Goal: Task Accomplishment & Management: Use online tool/utility

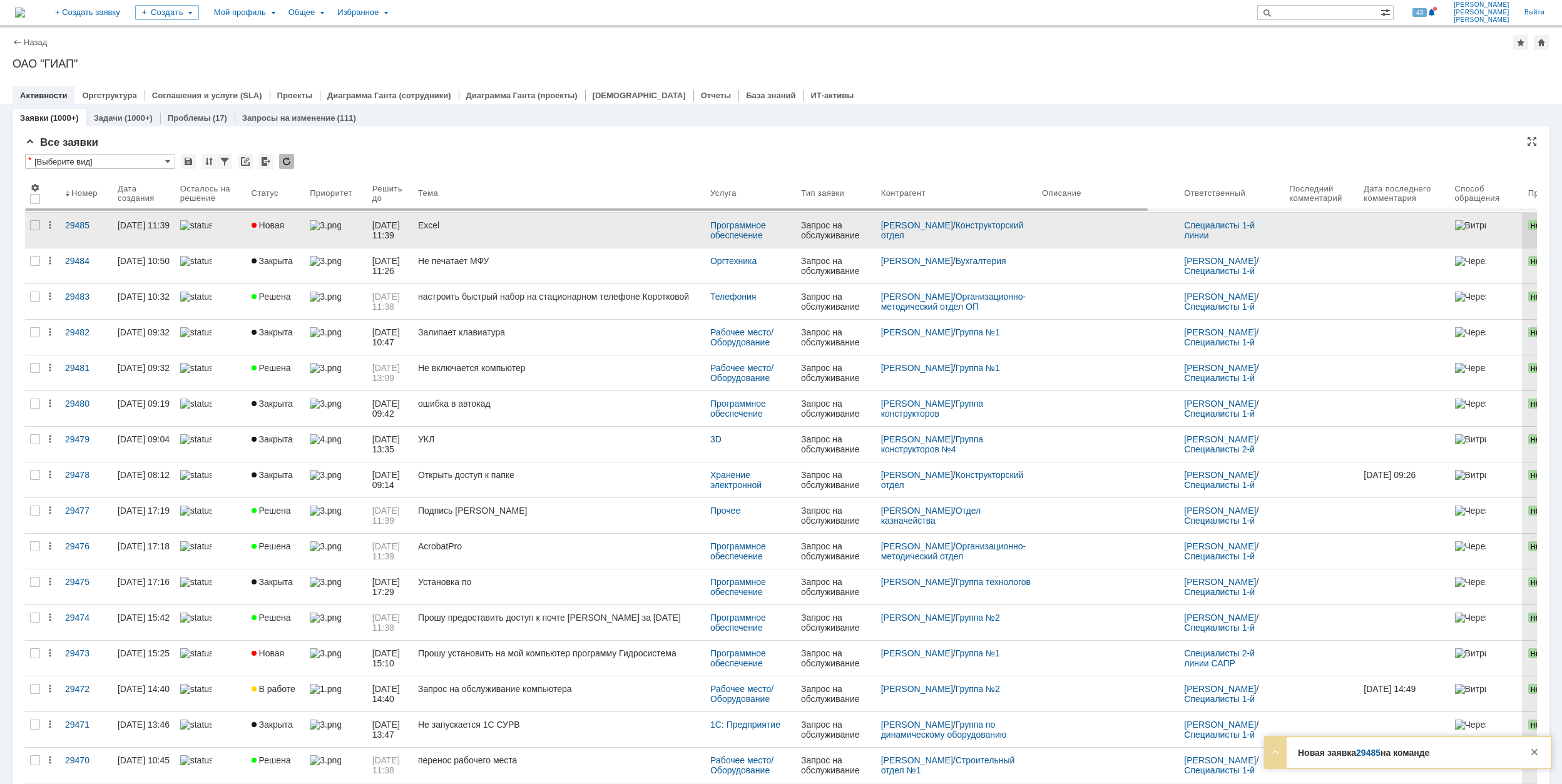
click at [497, 228] on div "Excel" at bounding box center [559, 225] width 282 height 10
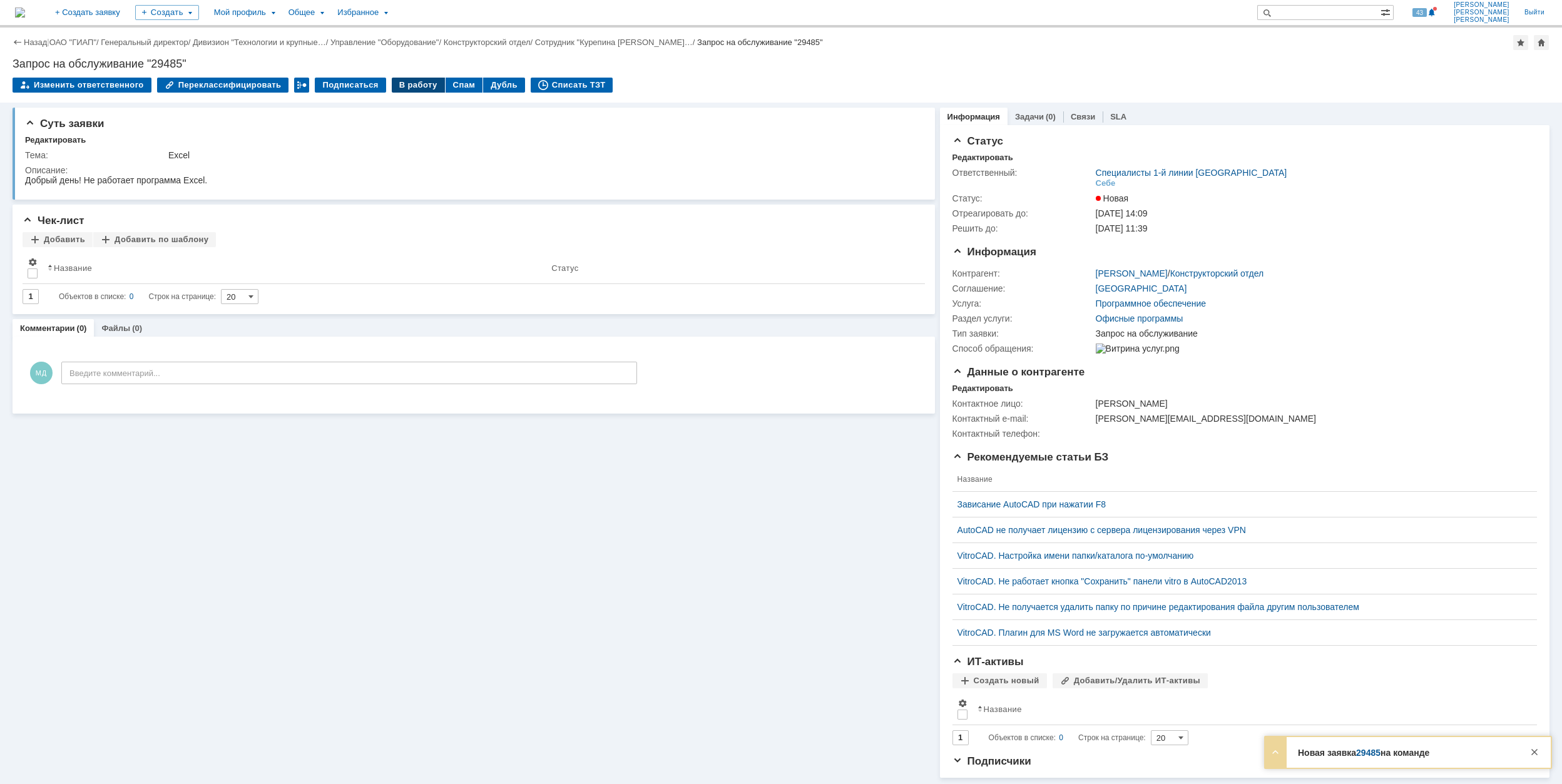
click at [396, 83] on div "В работу" at bounding box center [418, 85] width 53 height 15
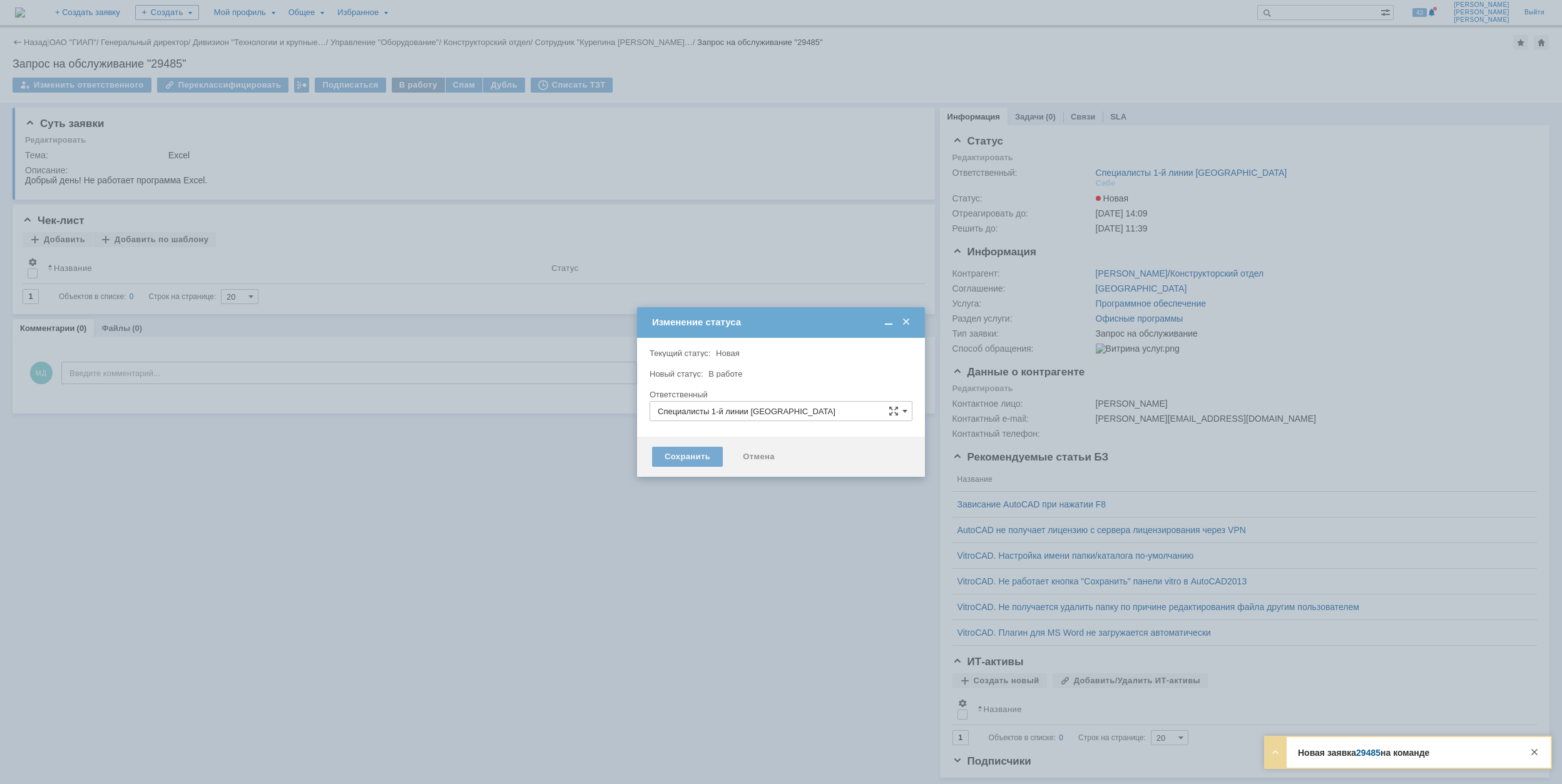
type input "[PERSON_NAME]"
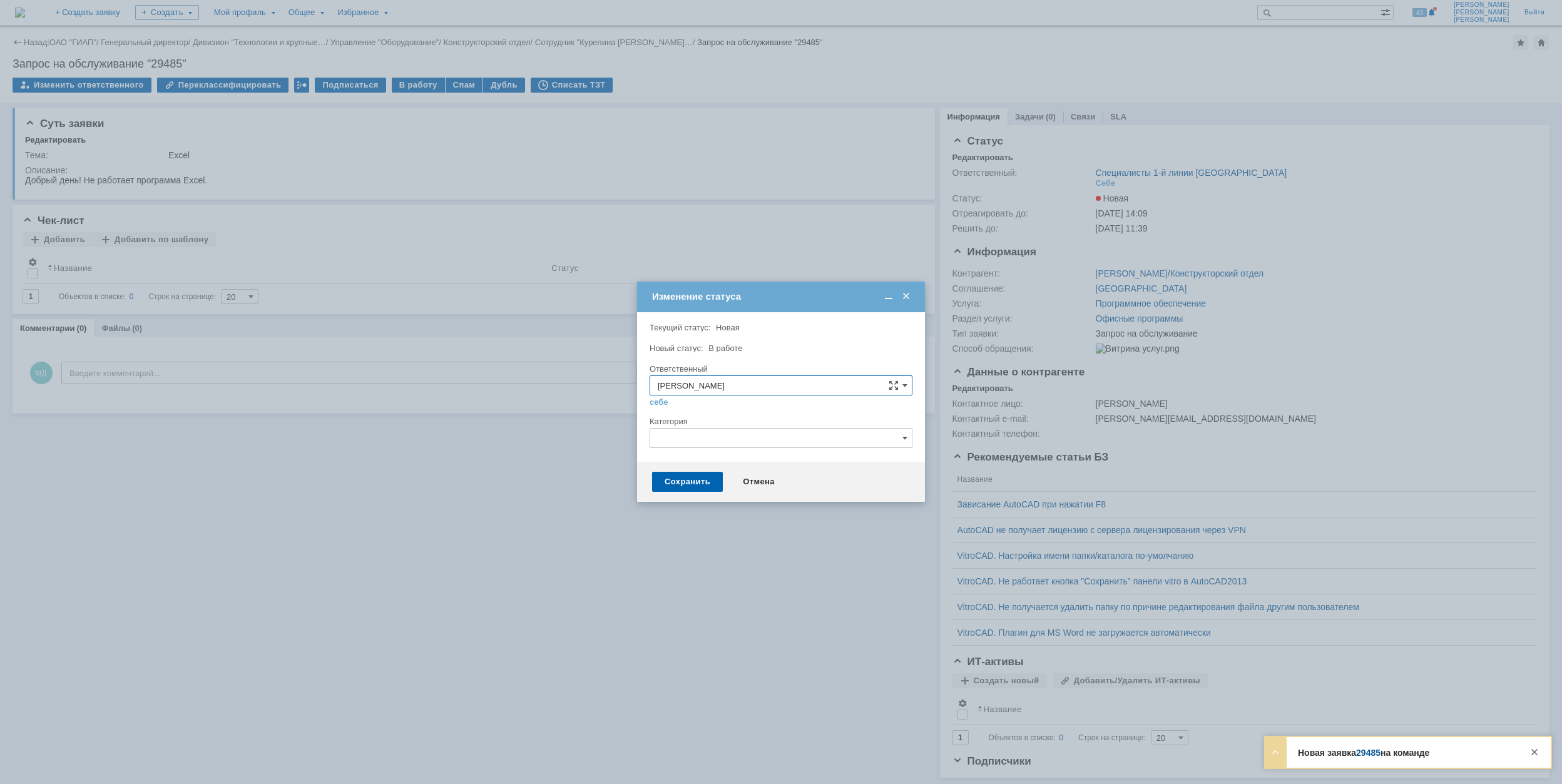
click at [752, 440] on input "text" at bounding box center [781, 438] width 263 height 20
click at [776, 547] on span "Microsoft Office" at bounding box center [781, 542] width 247 height 10
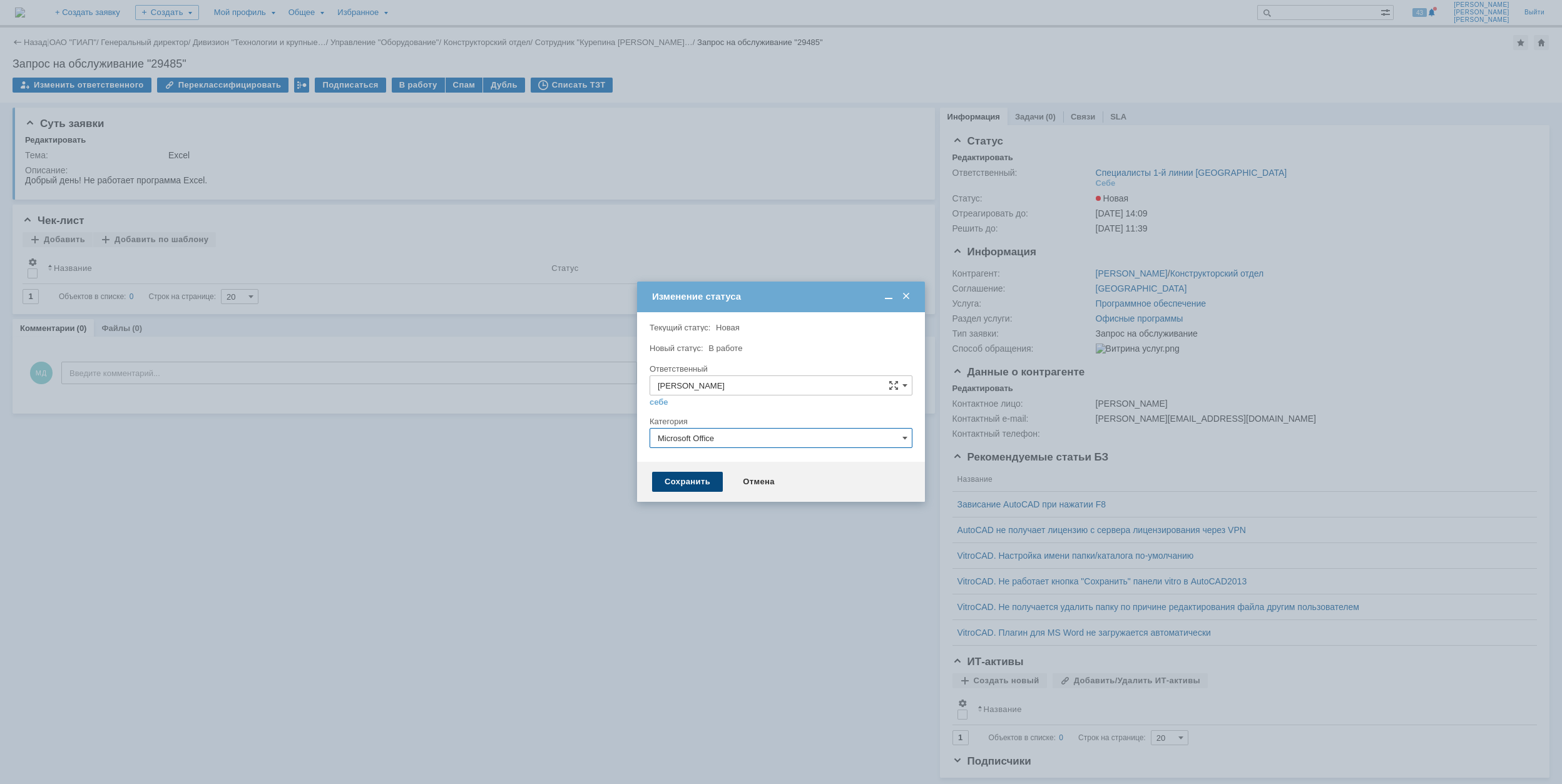
type input "Microsoft Office"
click at [696, 476] on div "Сохранить" at bounding box center [687, 481] width 70 height 20
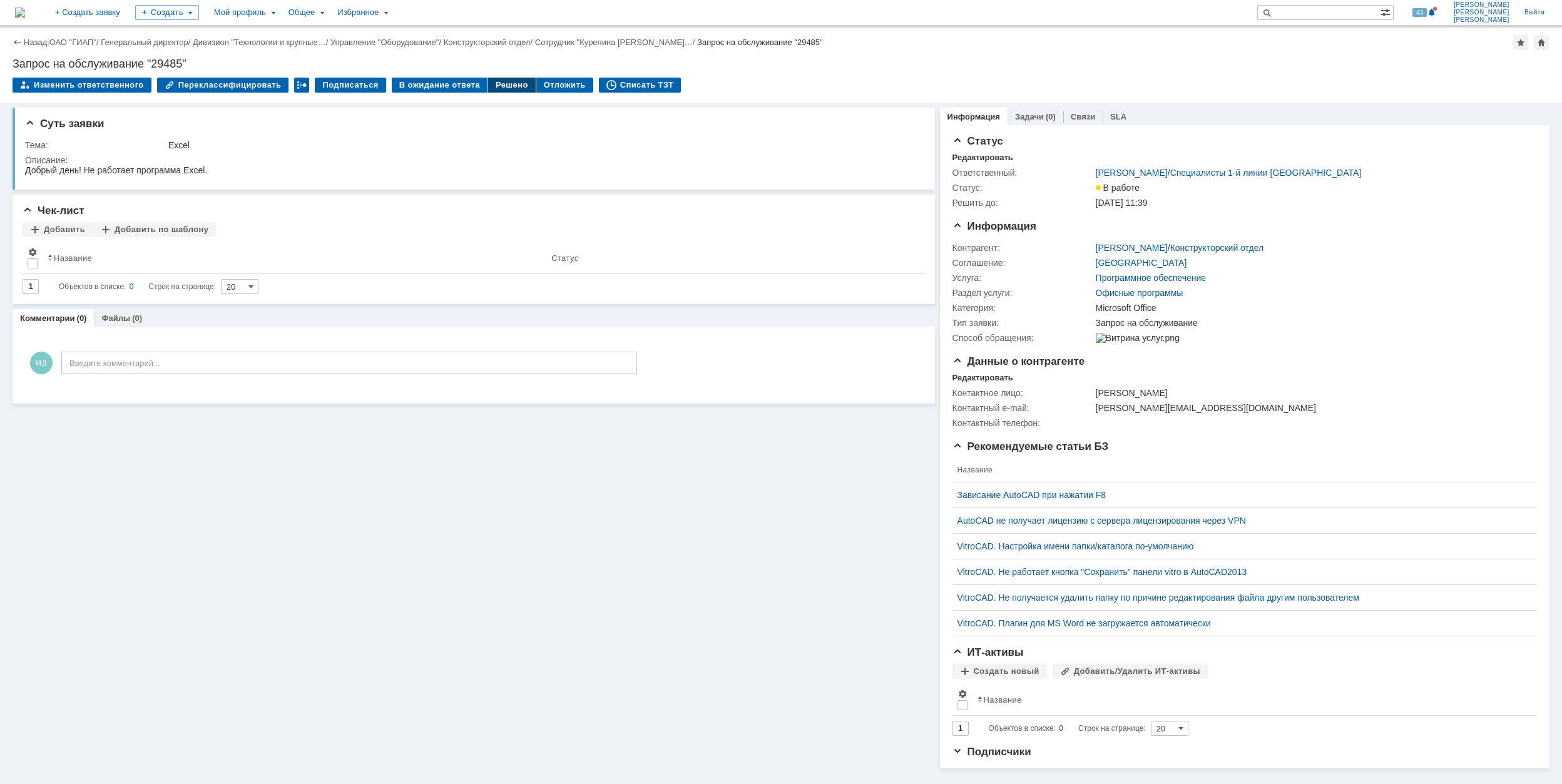
click at [497, 81] on div "Решено" at bounding box center [512, 85] width 48 height 15
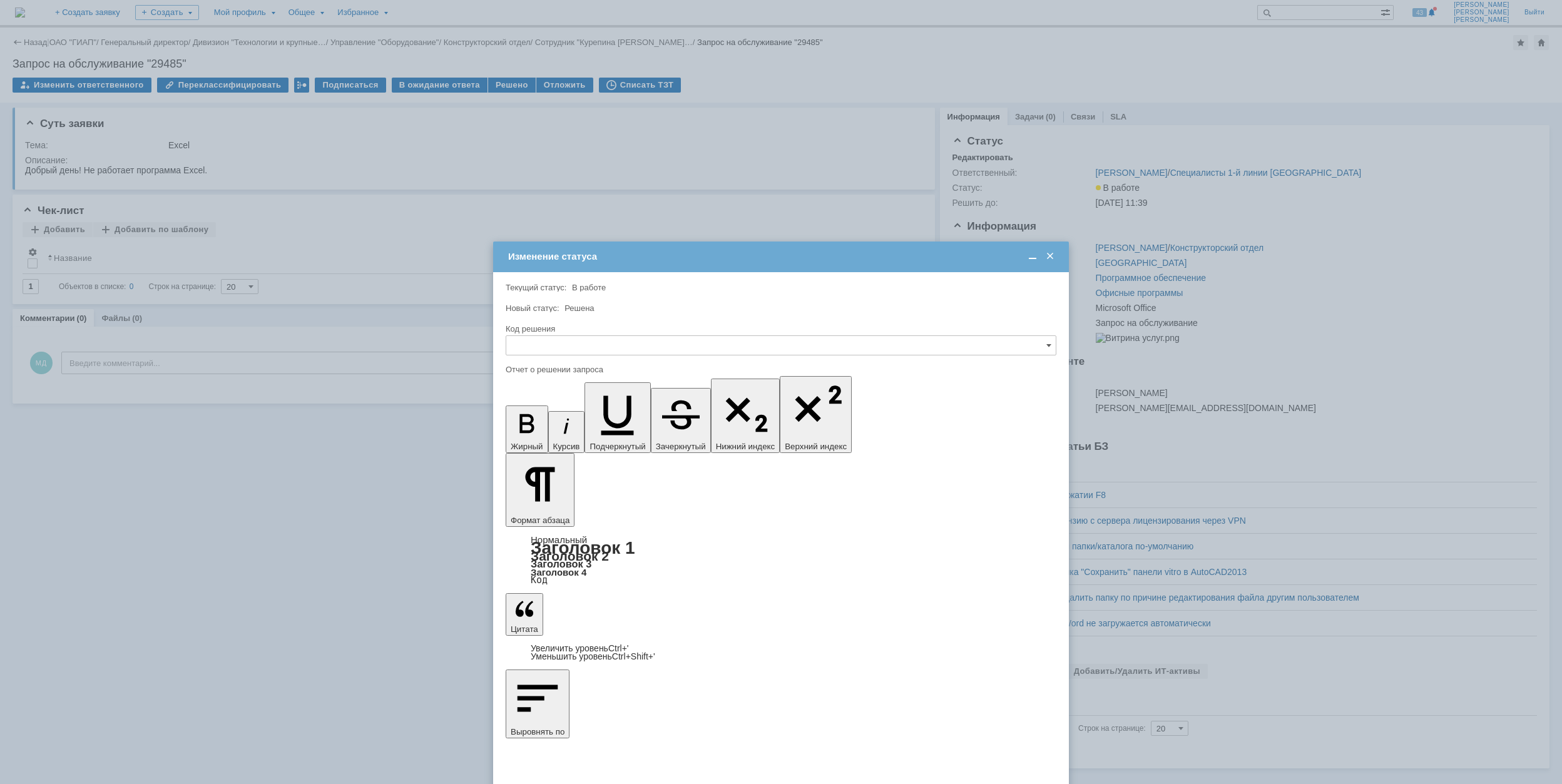
scroll to position [0, 0]
click at [636, 353] on input "text" at bounding box center [781, 345] width 551 height 20
click at [611, 432] on span "Решено" at bounding box center [781, 430] width 534 height 10
type input "Решено"
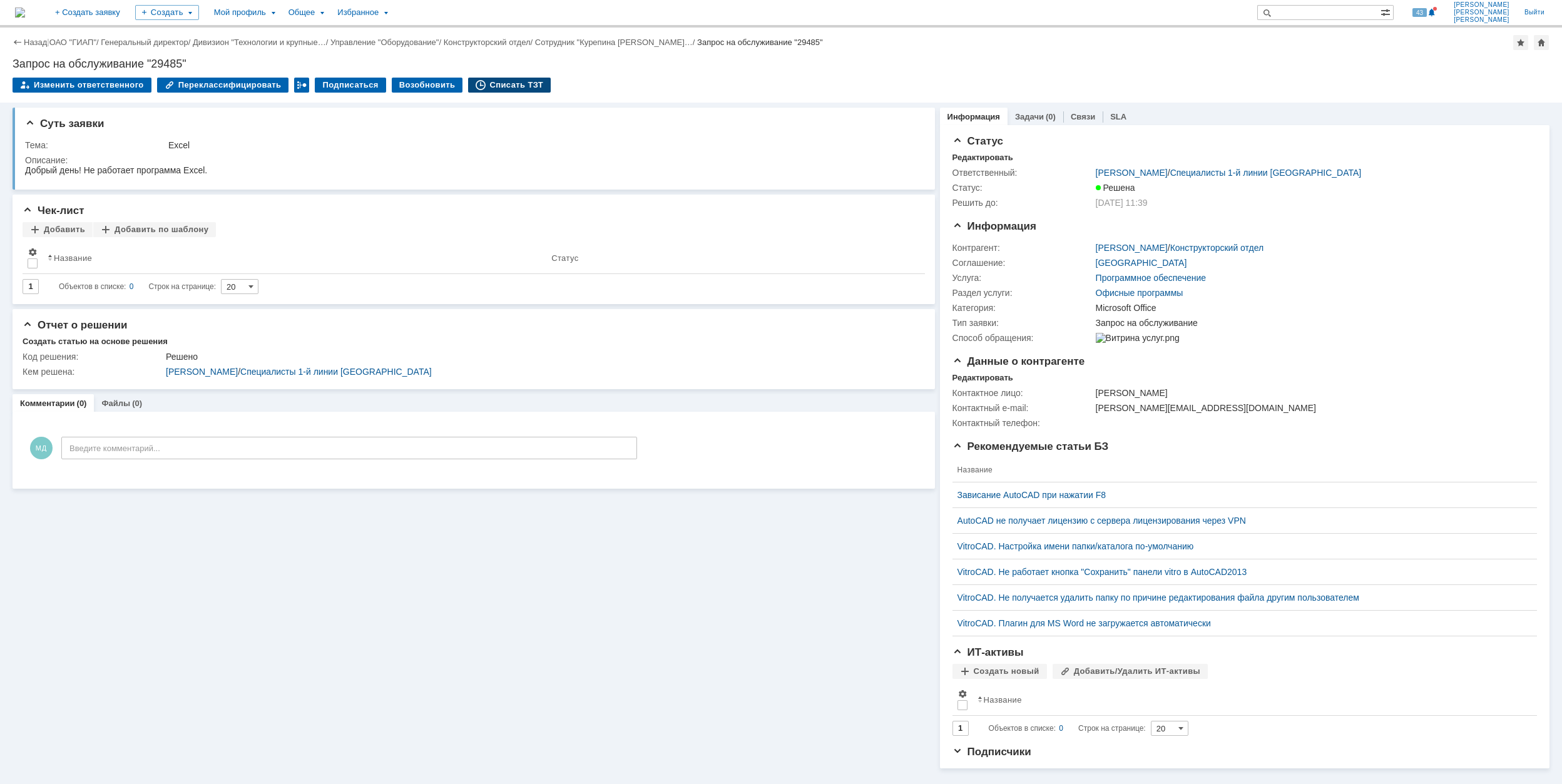
click at [511, 85] on div "Списать ТЗТ" at bounding box center [509, 85] width 83 height 15
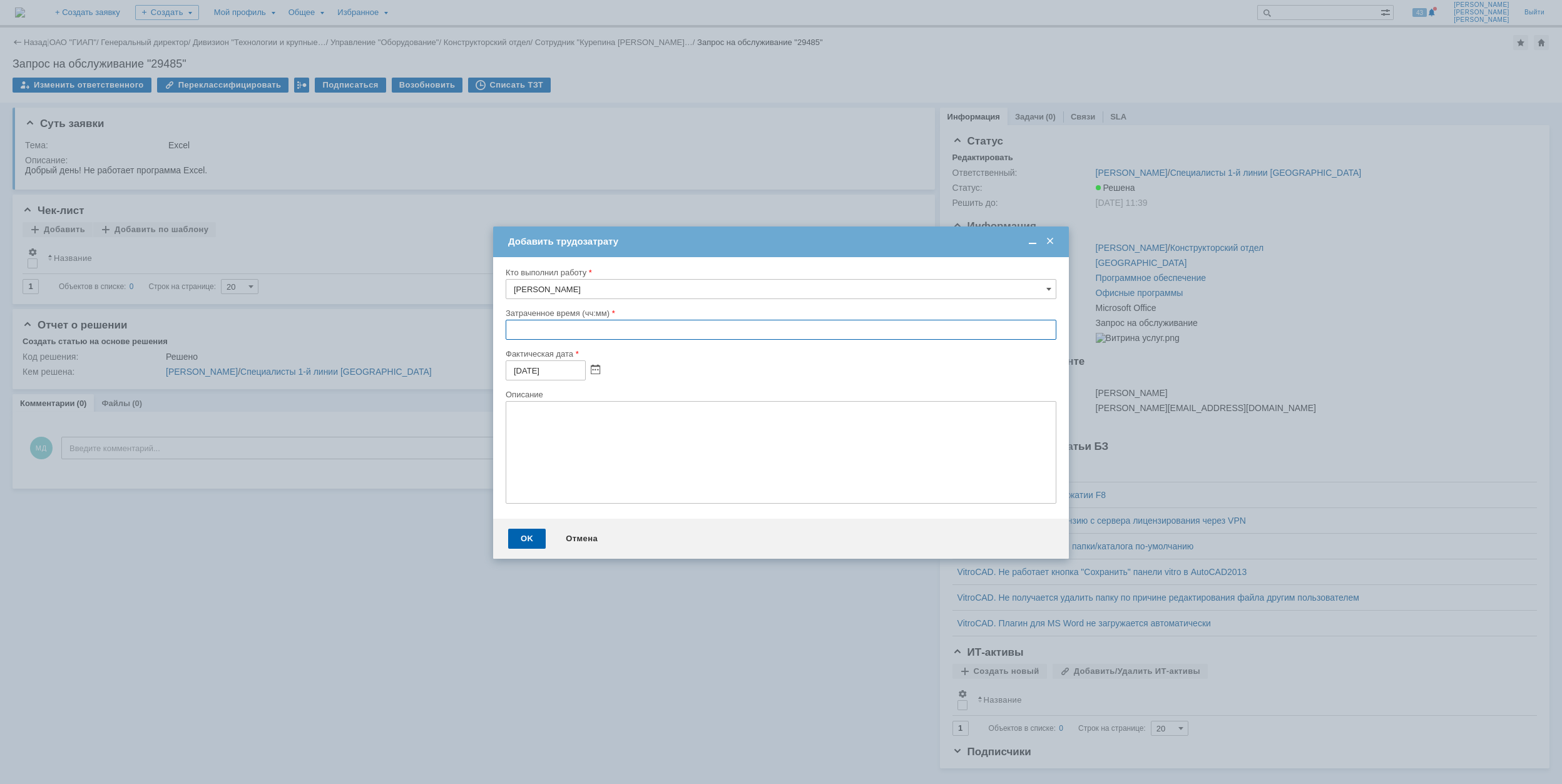
drag, startPoint x: 511, startPoint y: 331, endPoint x: 483, endPoint y: 299, distance: 42.5
click at [511, 329] on input "text" at bounding box center [781, 329] width 551 height 20
type input "00:30"
click at [522, 536] on div "OK" at bounding box center [527, 538] width 38 height 20
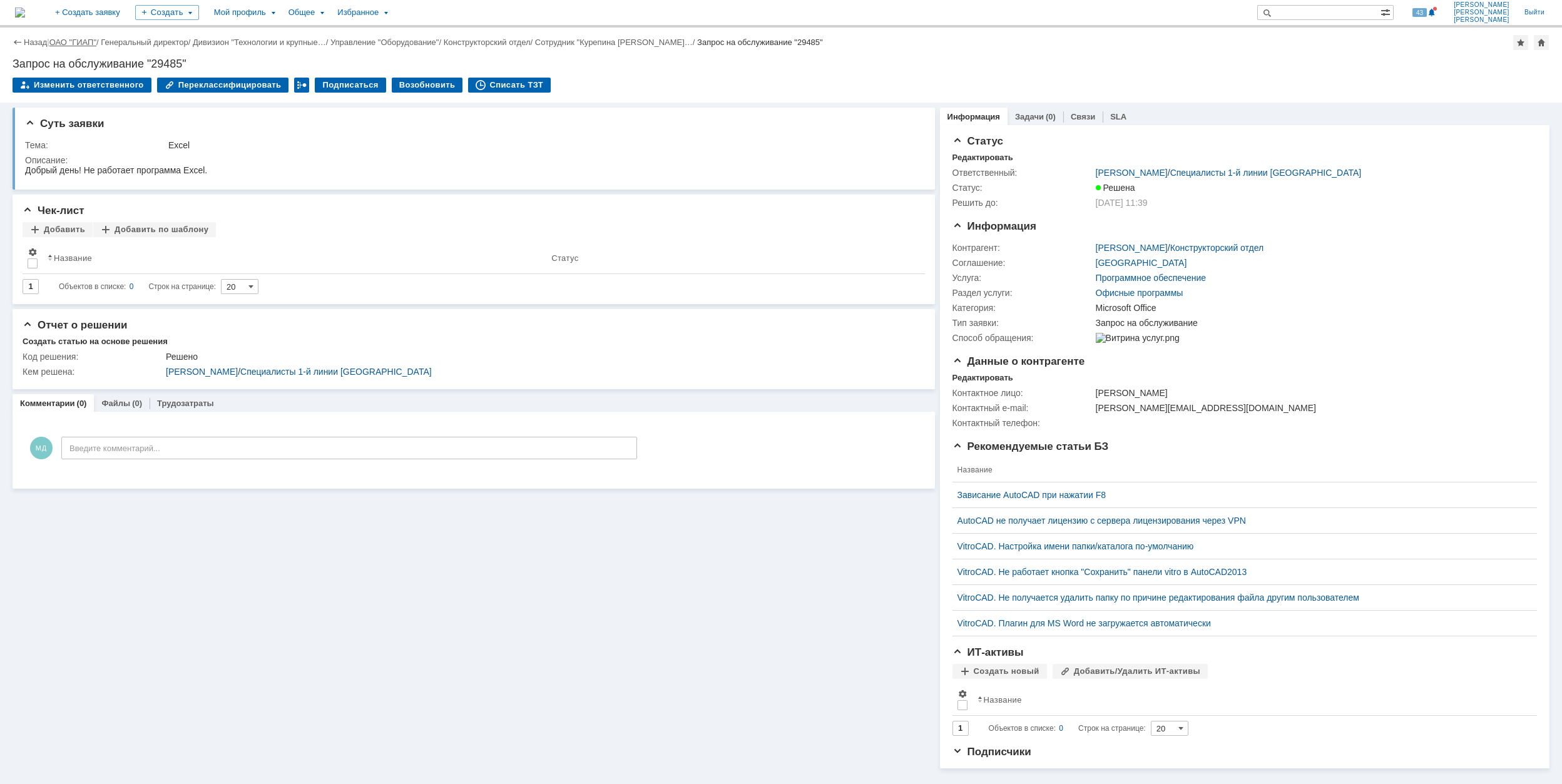
click at [73, 40] on link "ОАО "ГИАП"" at bounding box center [72, 42] width 47 height 10
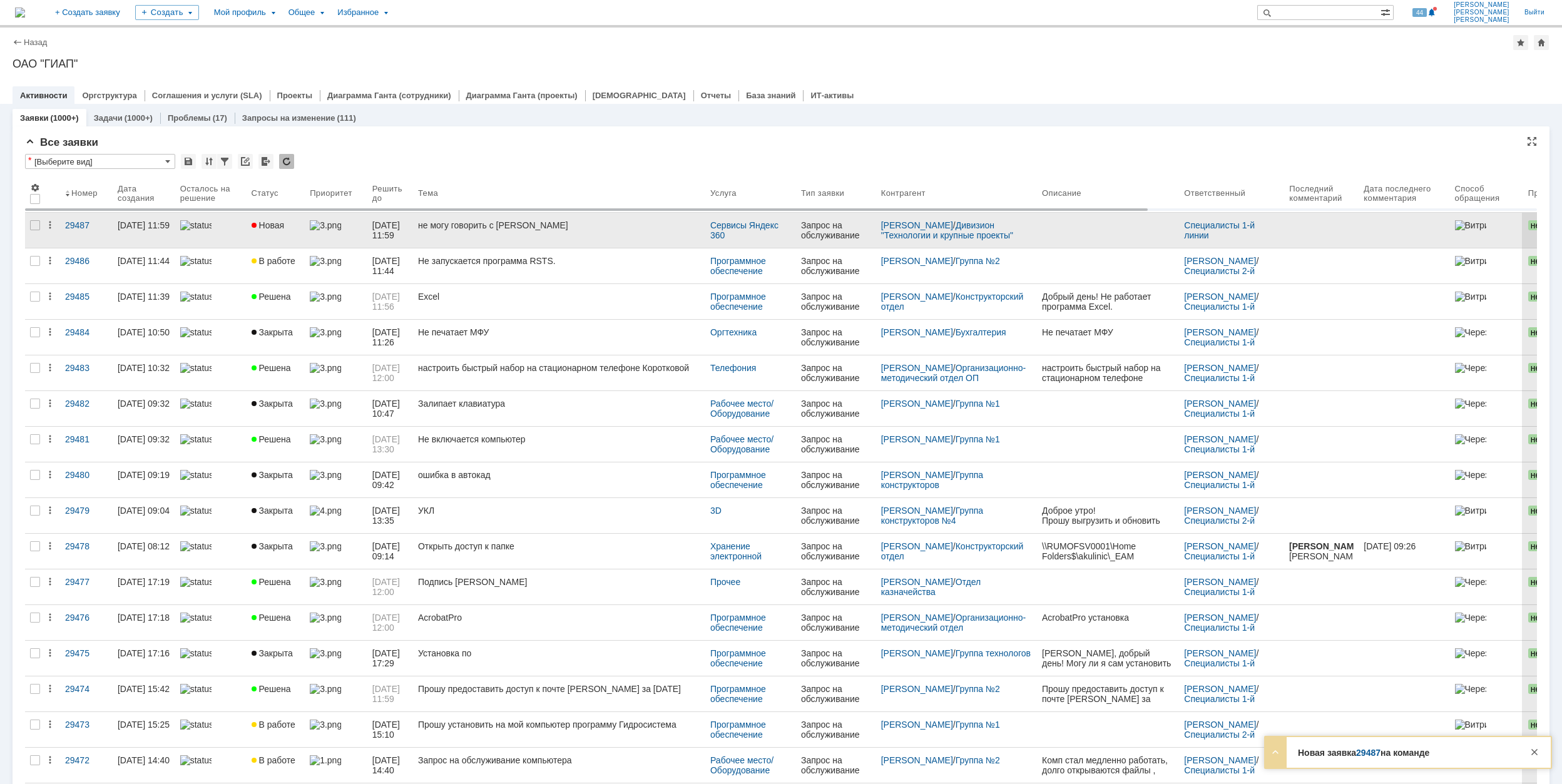
click at [632, 226] on div "не могу говорить с [PERSON_NAME]" at bounding box center [559, 225] width 282 height 10
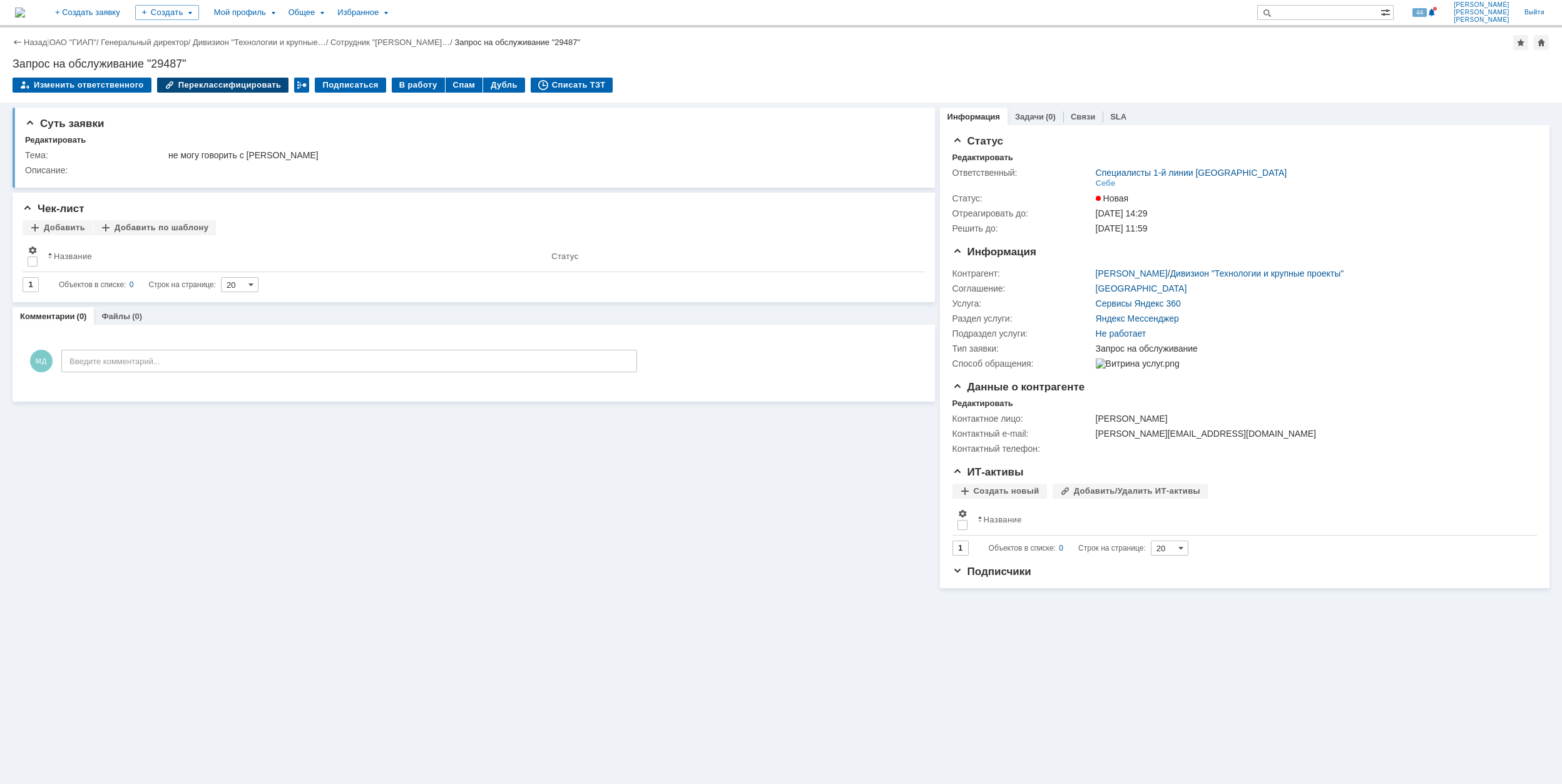
click at [209, 83] on div "Переклассифицировать" at bounding box center [223, 85] width 132 height 15
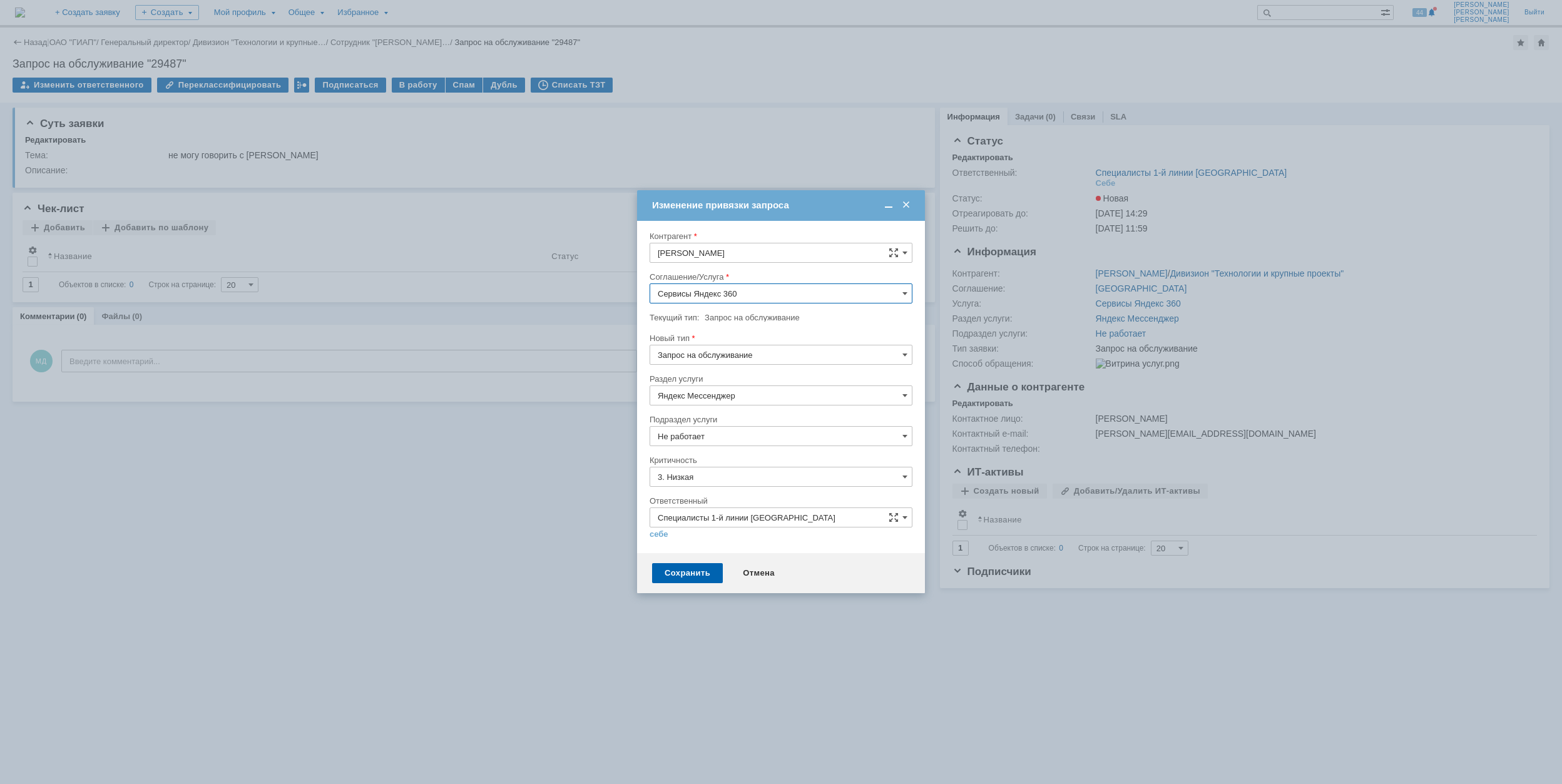
click at [910, 205] on span at bounding box center [906, 205] width 12 height 11
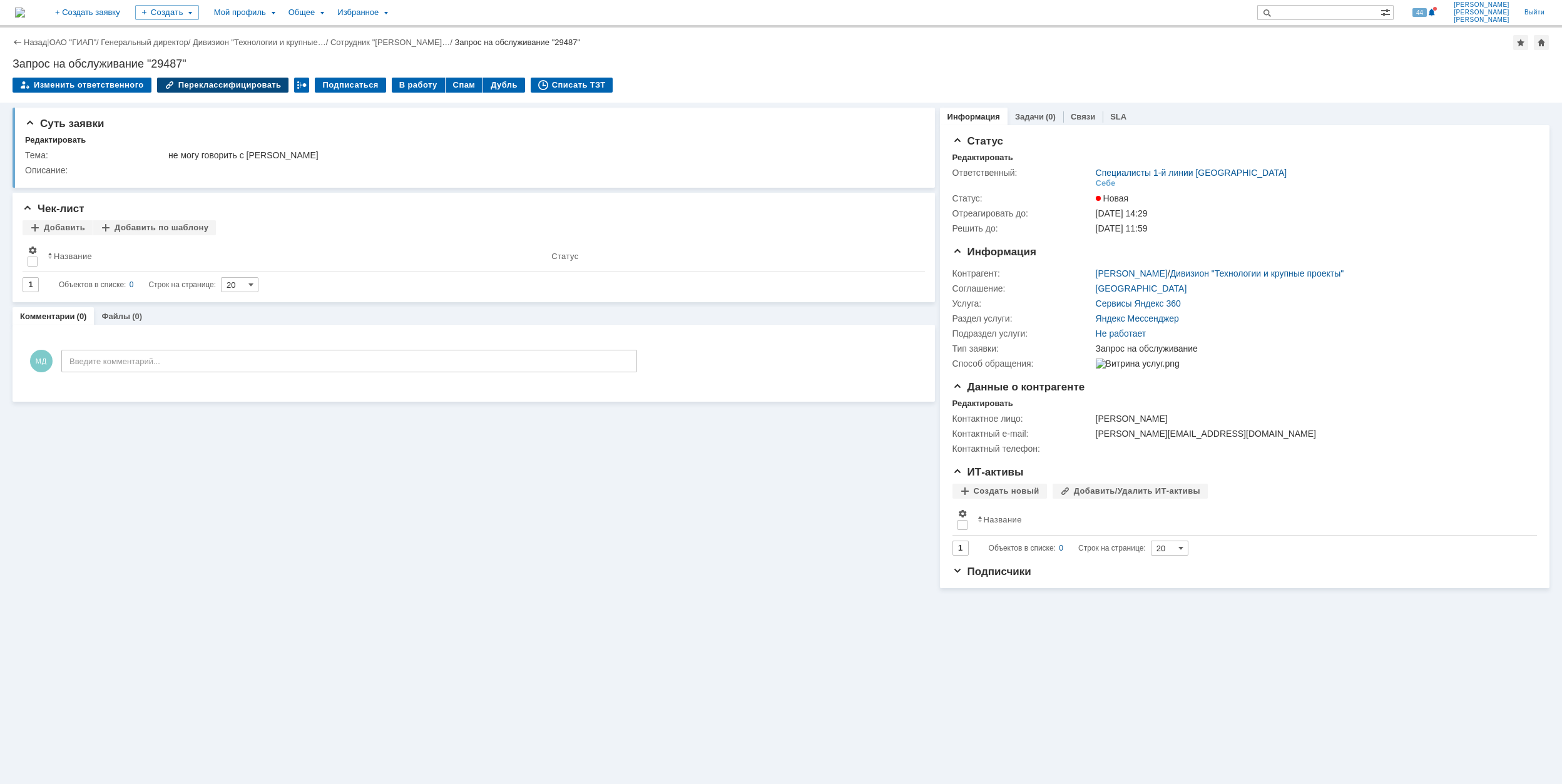
click at [204, 81] on div "Переклассифицировать" at bounding box center [223, 85] width 132 height 15
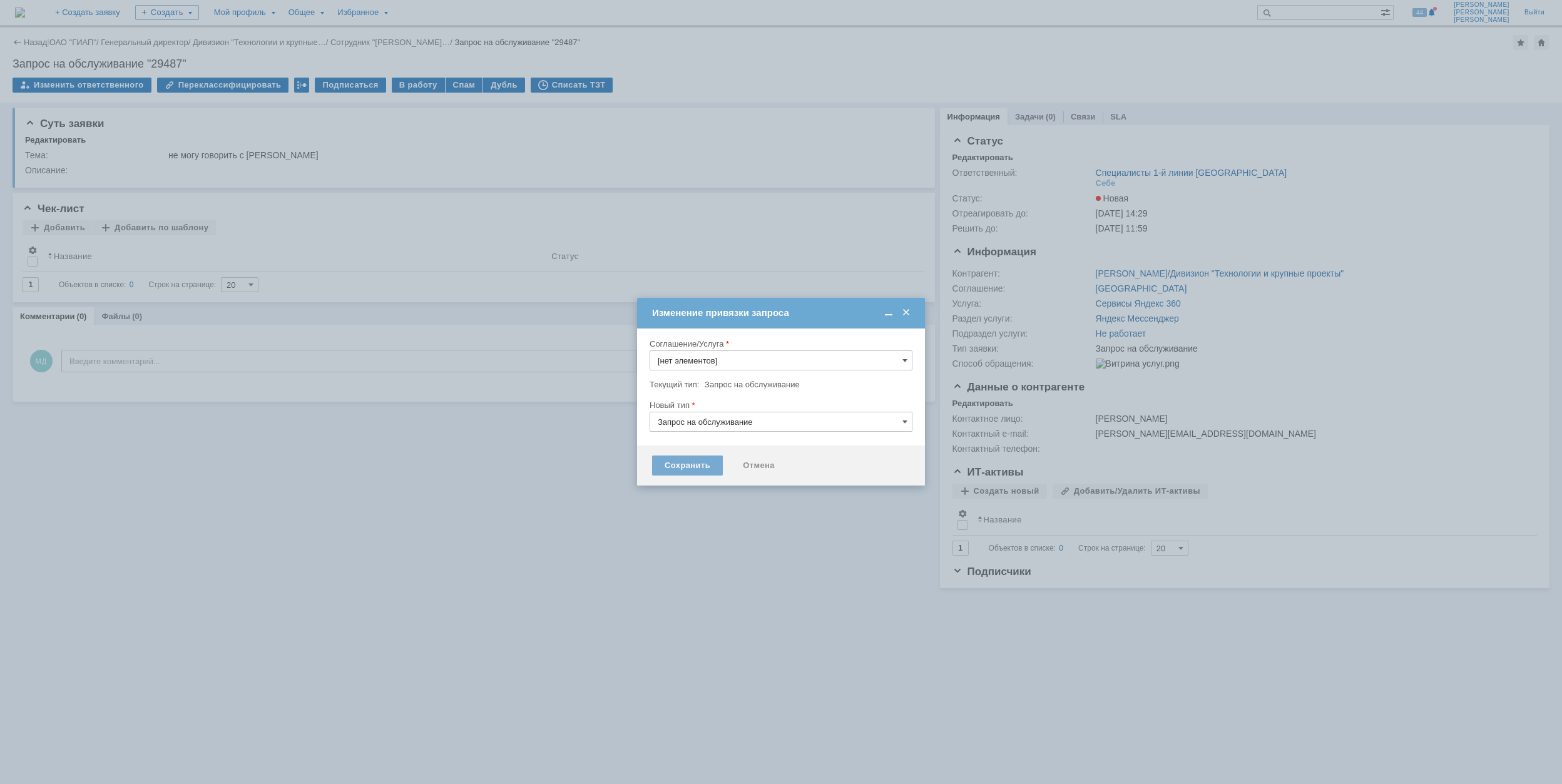
type input "Сервисы Яндекс 360"
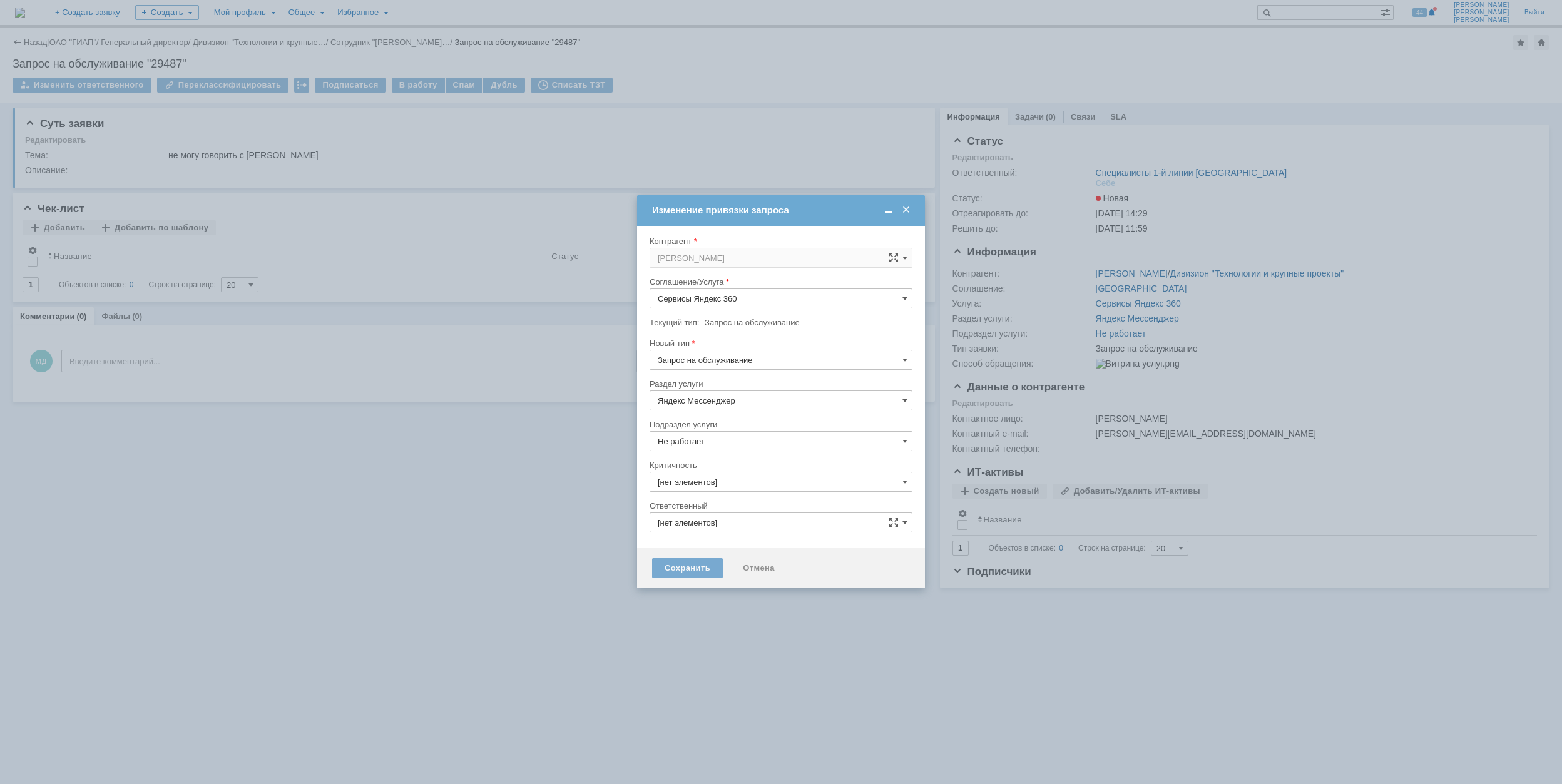
type input "Специалисты 1-й линии [GEOGRAPHIC_DATA]"
type input "3. Низкая"
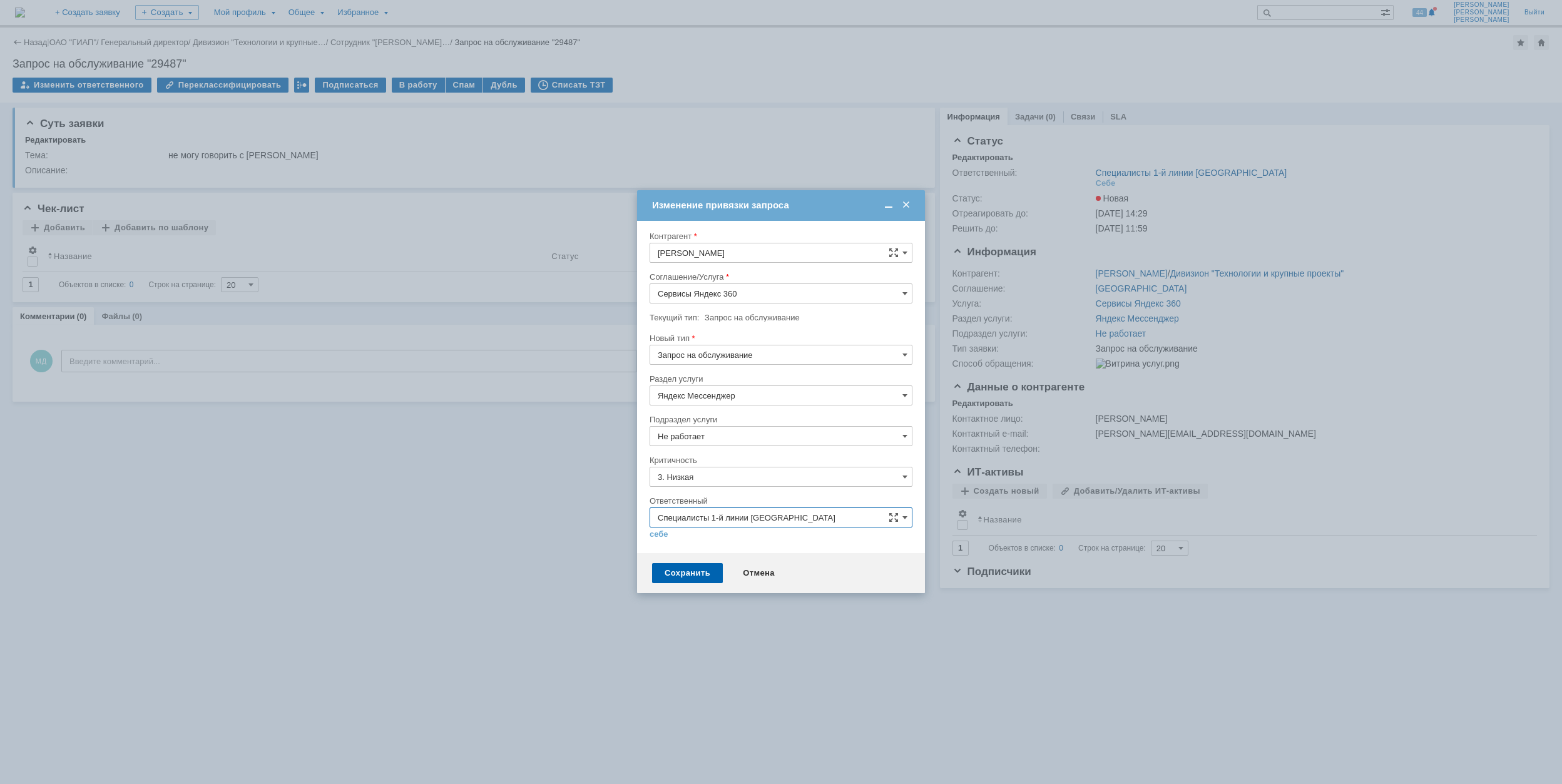
click at [907, 515] on input "Специалисты 1-й линии [GEOGRAPHIC_DATA]" at bounding box center [781, 517] width 263 height 20
click at [818, 625] on span "Специалисты 1-й линии [GEOGRAPHIC_DATA]" at bounding box center [781, 619] width 247 height 10
type input "Специалисты 1-й линии [GEOGRAPHIC_DATA]"
click at [696, 573] on div "Сохранить" at bounding box center [687, 573] width 70 height 20
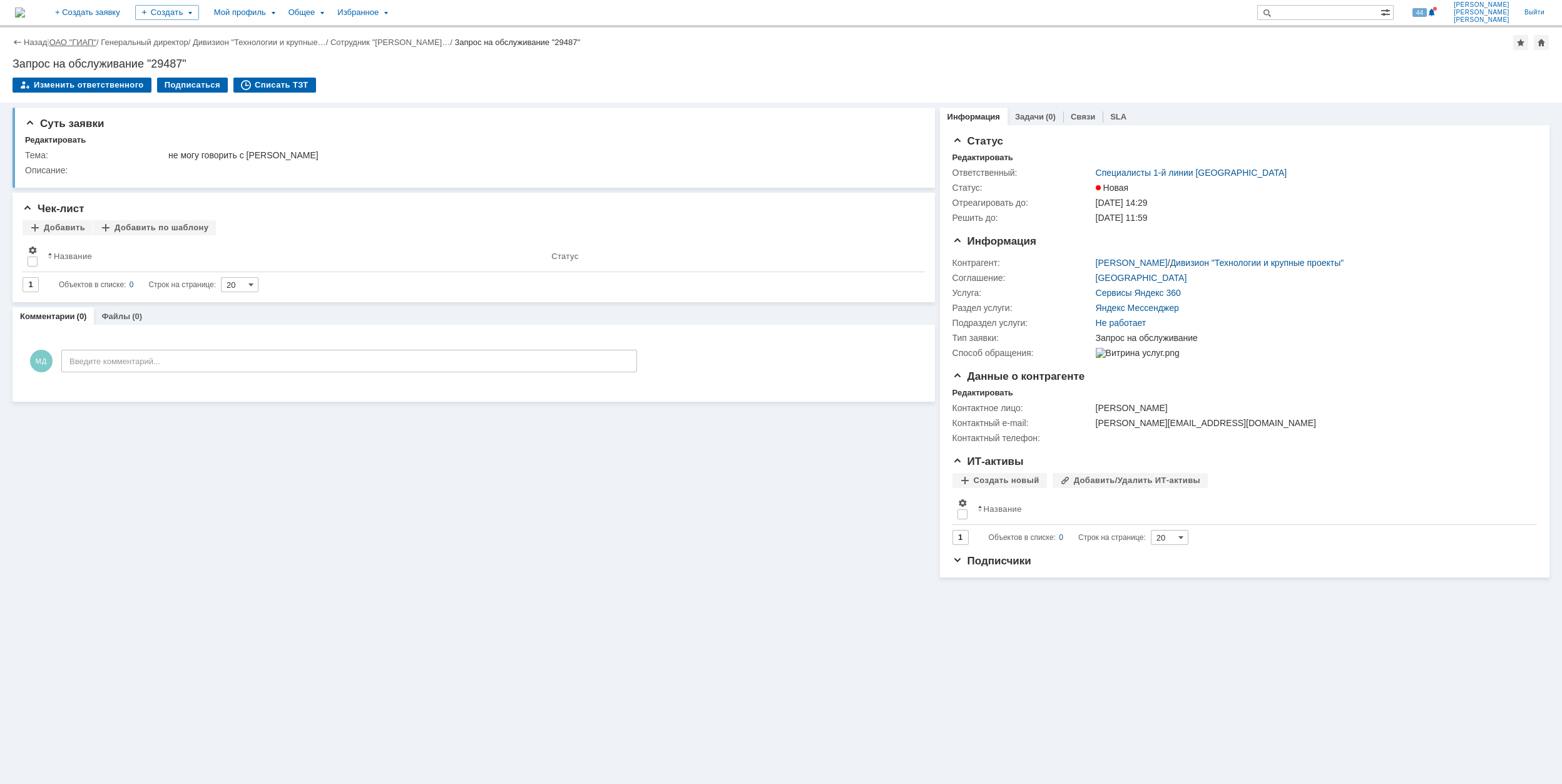
click at [84, 41] on link "ОАО "ГИАП"" at bounding box center [72, 42] width 47 height 10
